Goal: Task Accomplishment & Management: Use online tool/utility

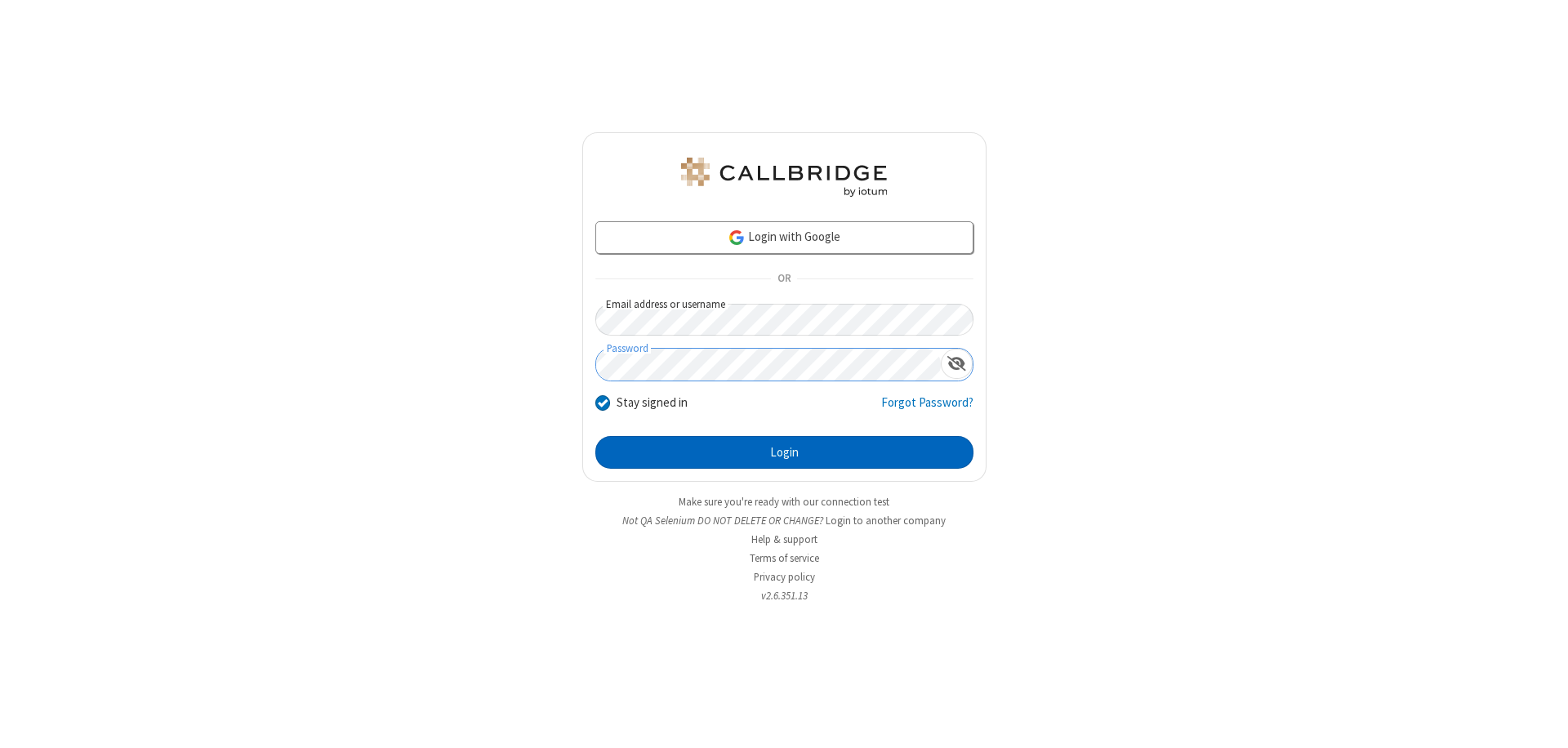
click at [784, 452] on button "Login" at bounding box center [784, 452] width 378 height 32
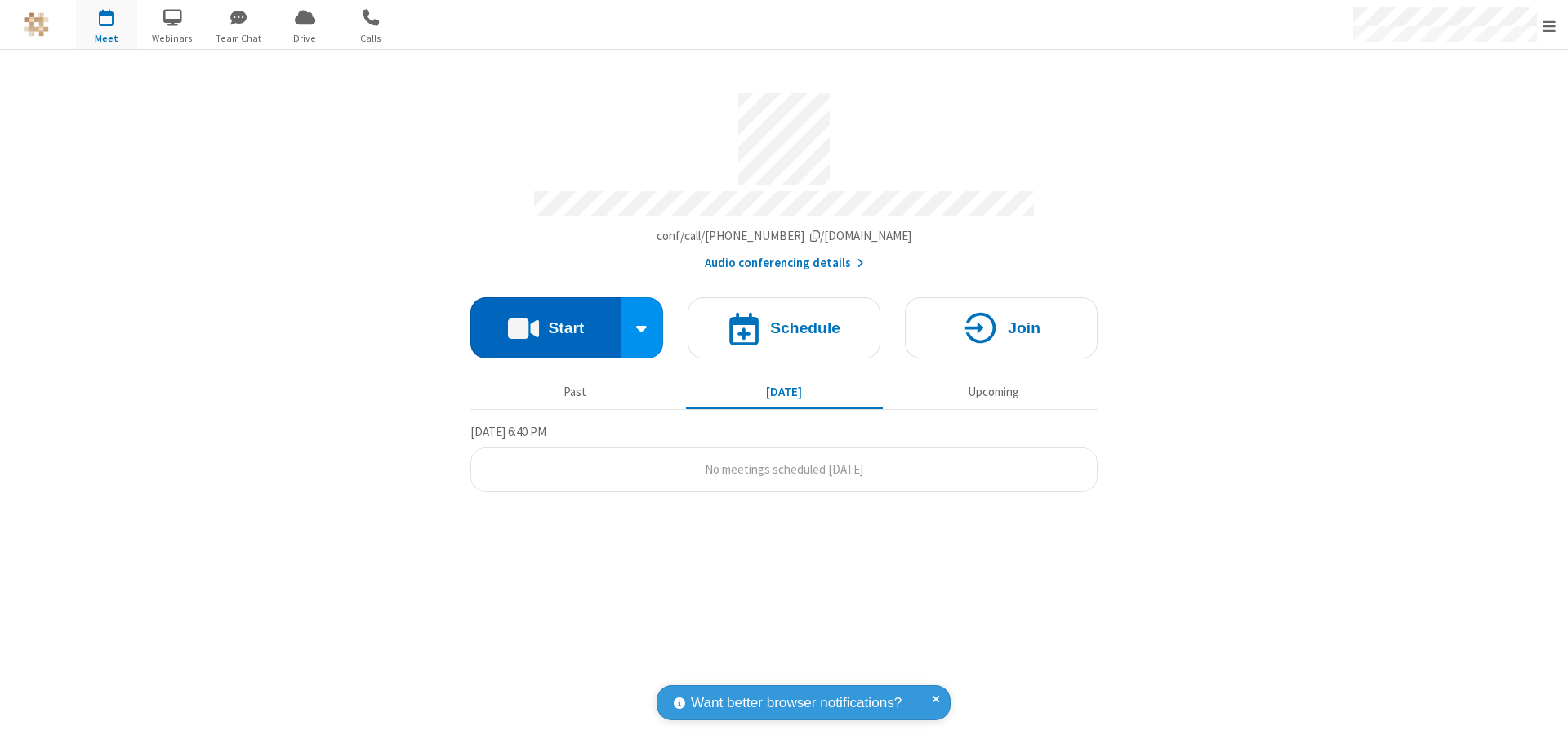
click at [545, 320] on button "Start" at bounding box center [545, 327] width 151 height 61
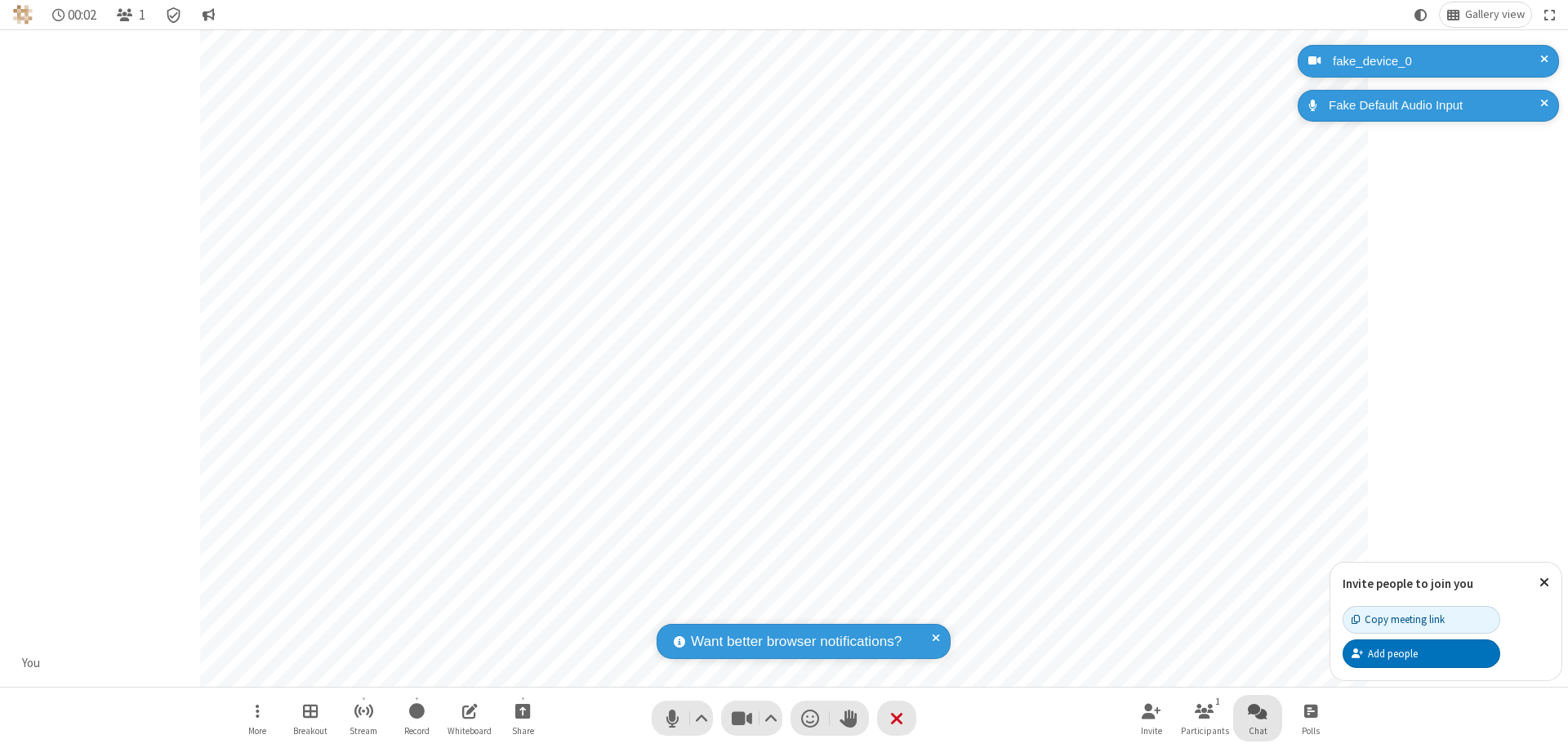
click at [1257, 710] on span "Open chat" at bounding box center [1256, 711] width 19 height 20
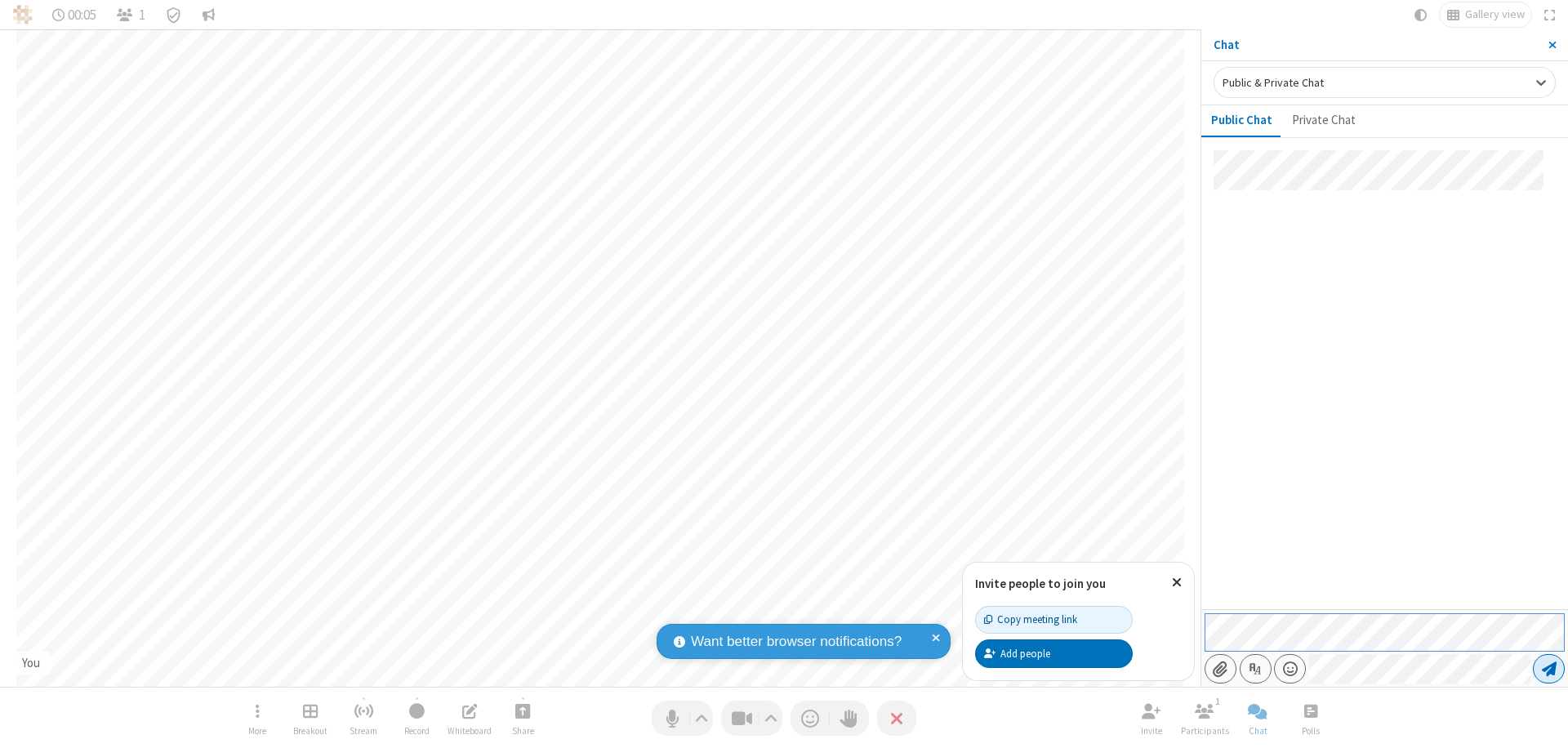
click at [1548, 668] on span "Send message" at bounding box center [1549, 668] width 15 height 17
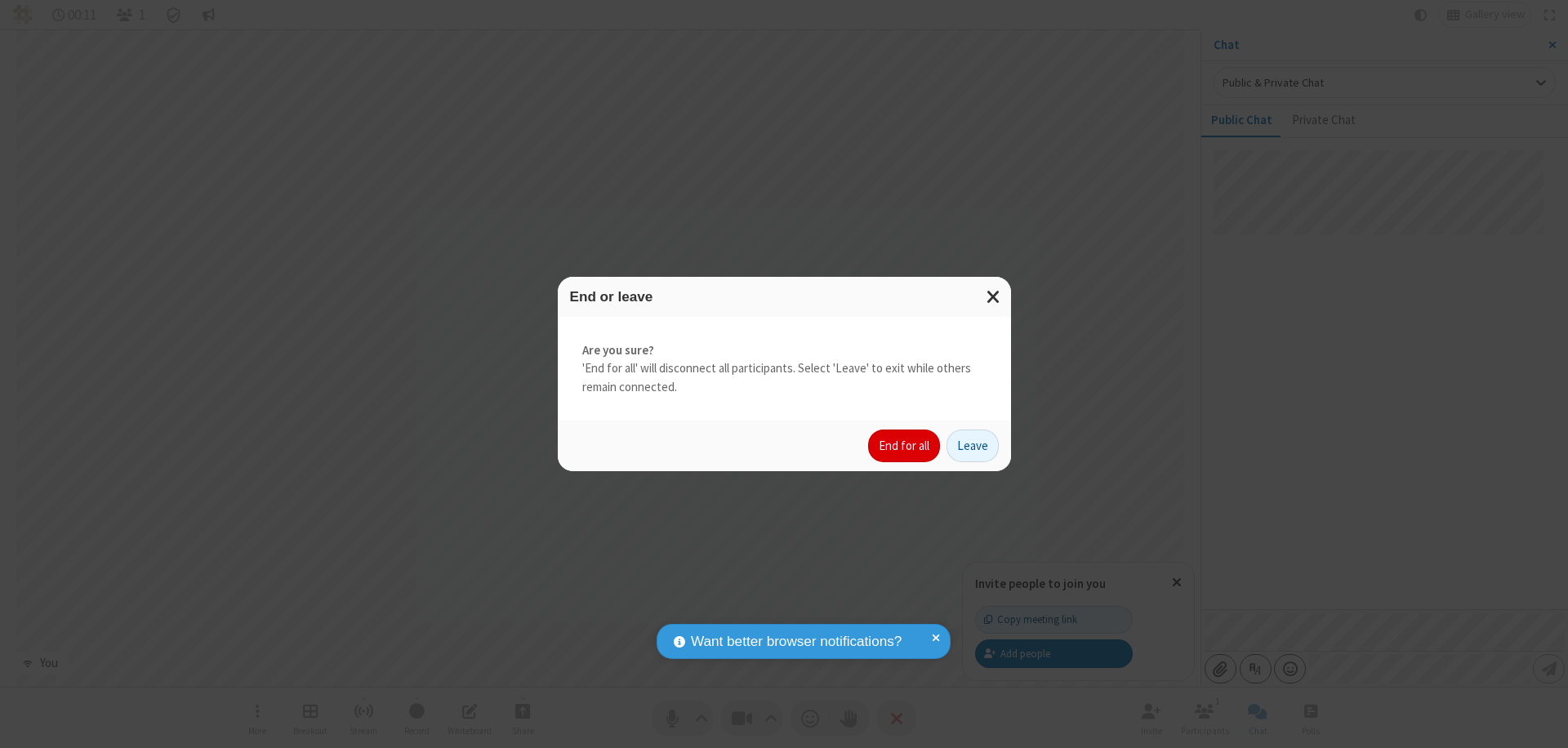
click at [904, 446] on button "End for all" at bounding box center [904, 446] width 72 height 32
